Goal: Transaction & Acquisition: Purchase product/service

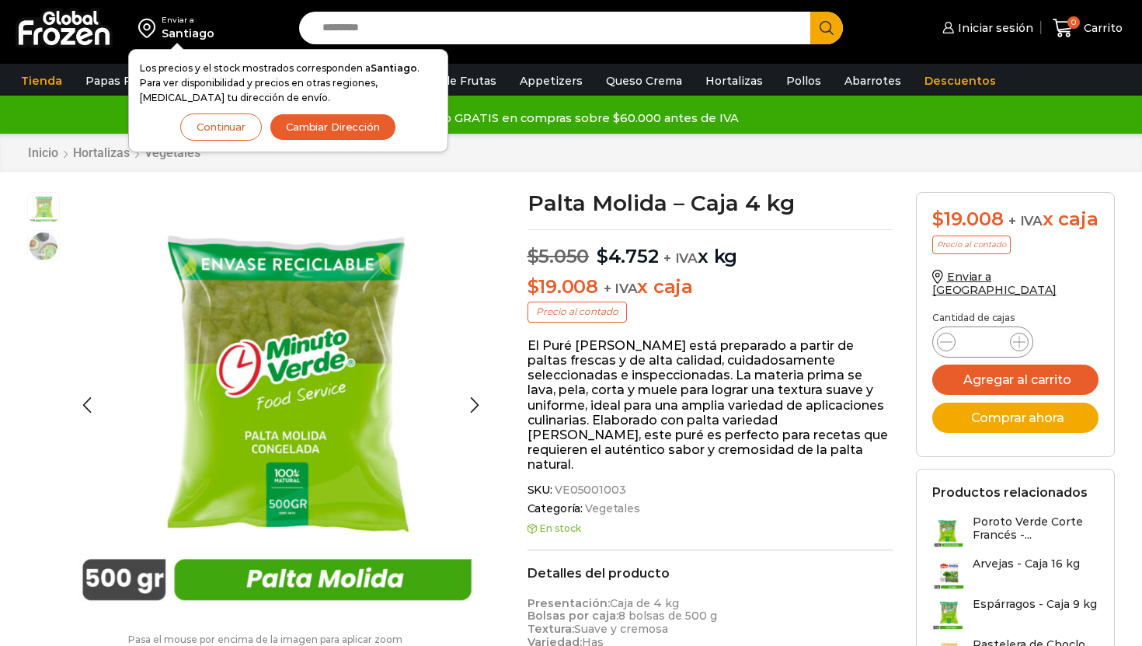
scroll to position [1, 0]
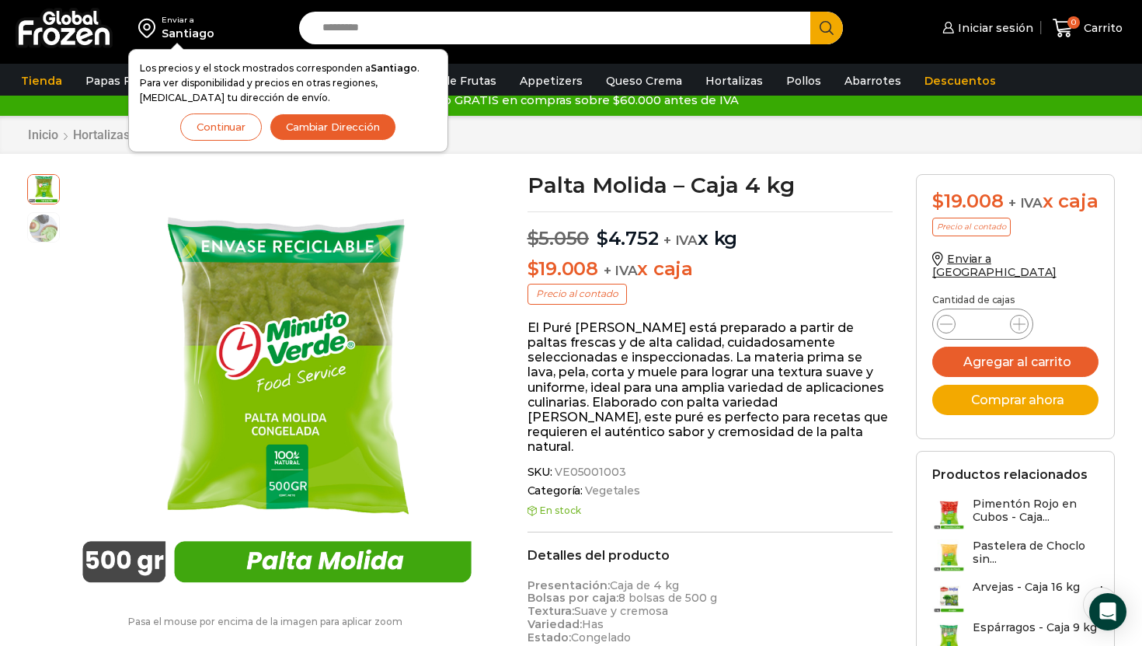
scroll to position [18, 0]
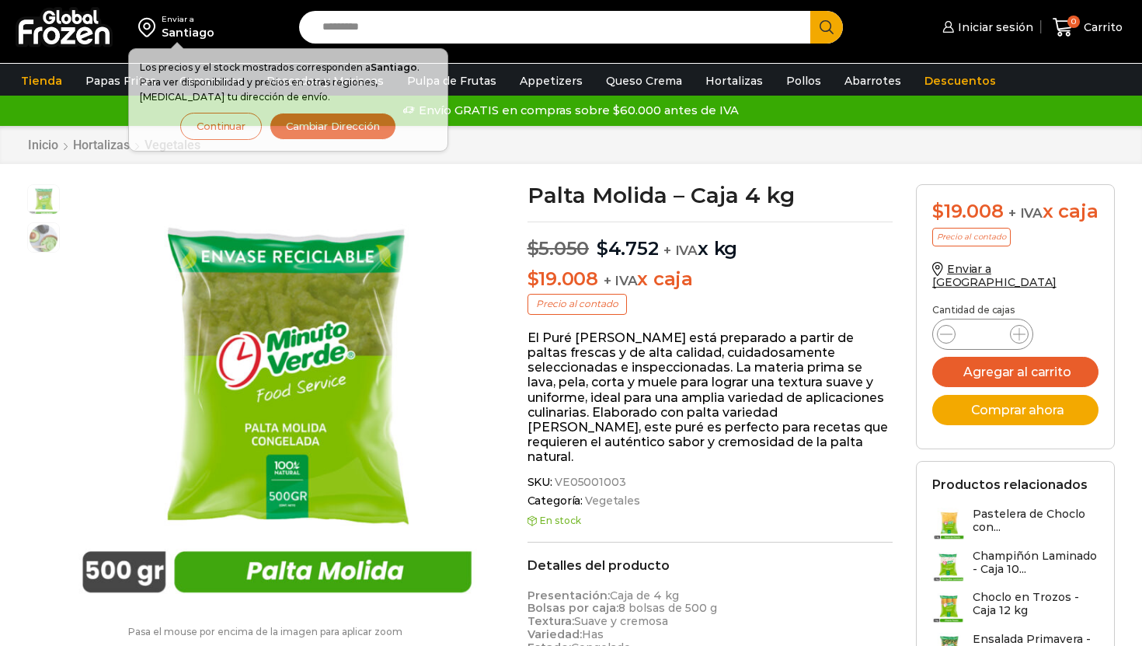
scroll to position [1, 0]
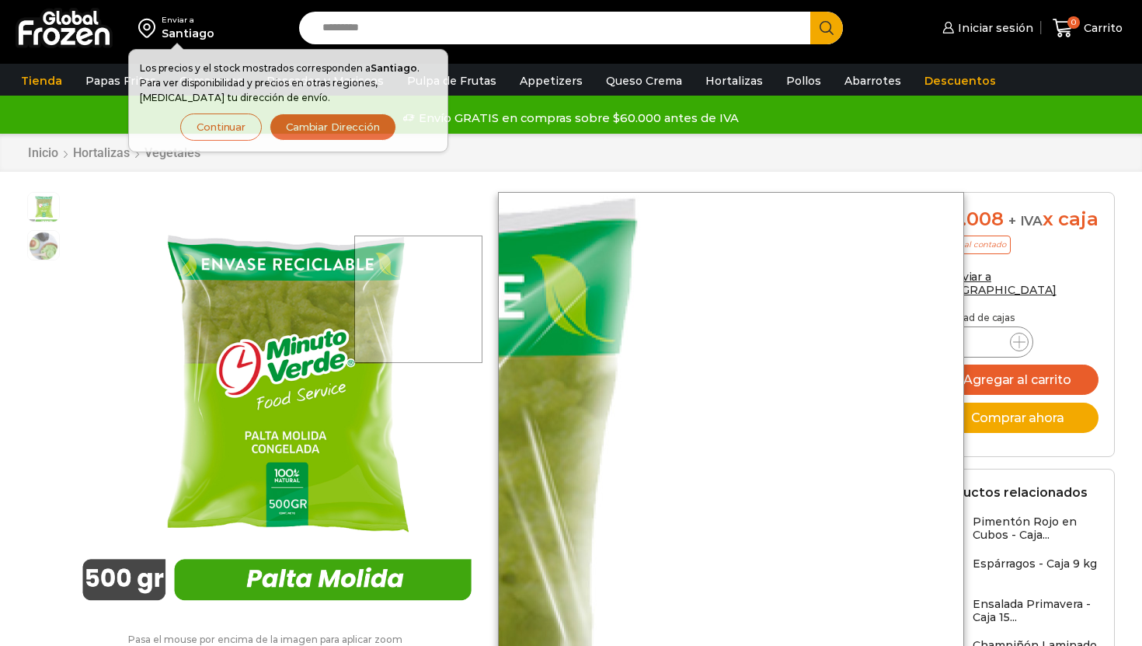
scroll to position [1, 0]
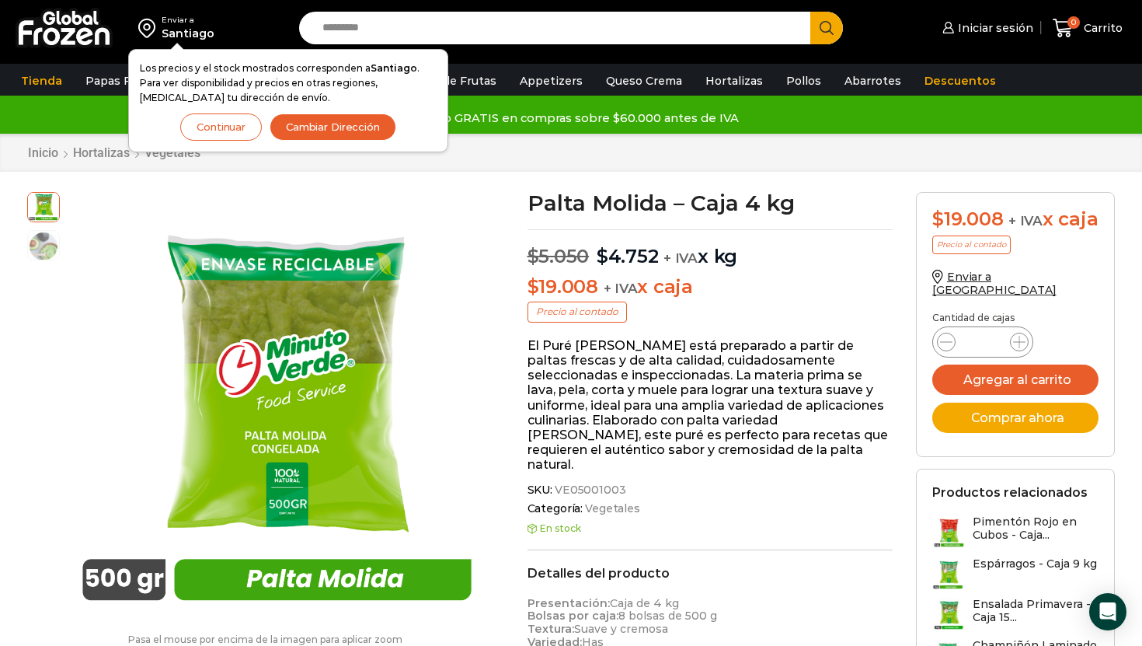
click at [237, 119] on button "Continuar" at bounding box center [221, 126] width 82 height 27
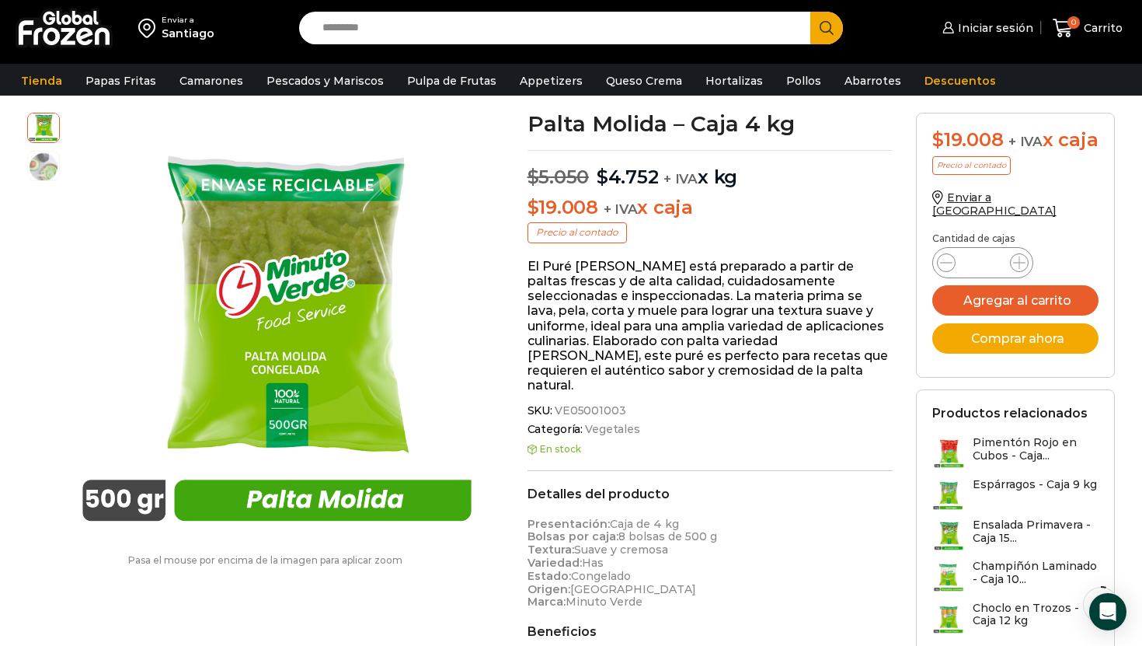
scroll to position [75, 0]
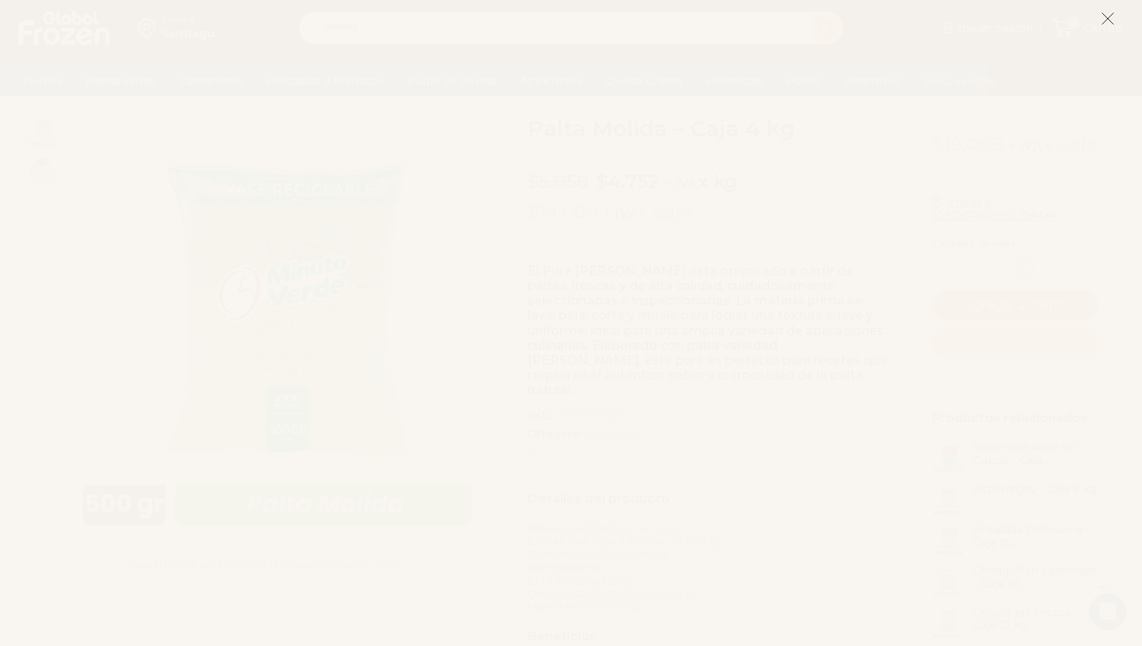
click at [1111, 11] on button at bounding box center [1108, 18] width 14 height 33
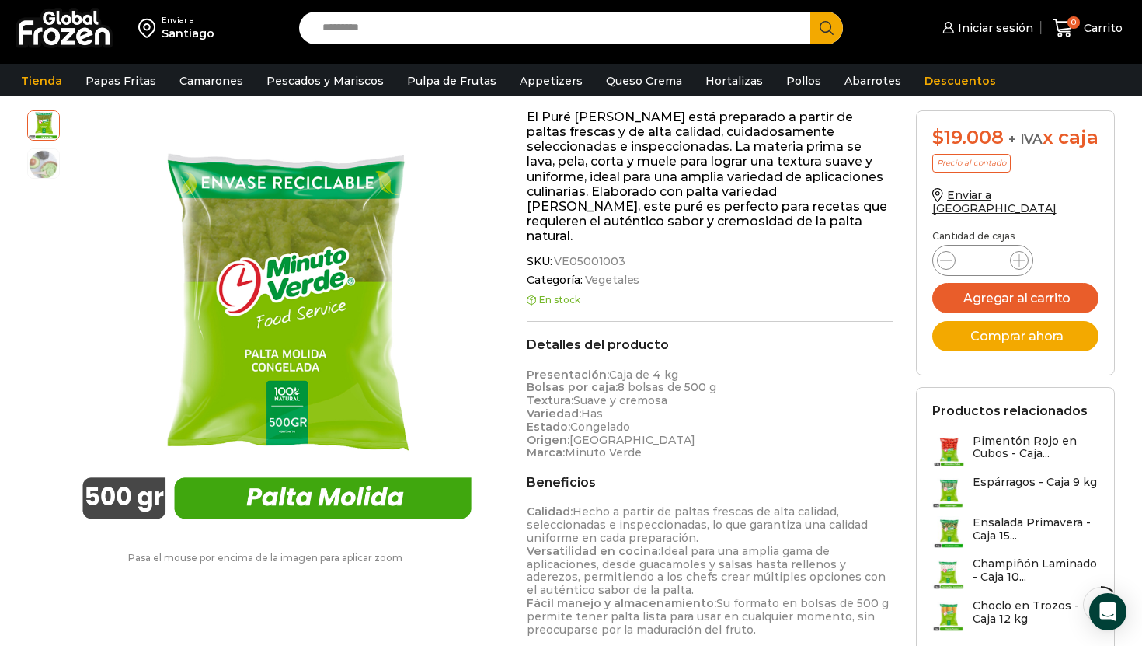
scroll to position [158, 0]
